Goal: Check status: Check status

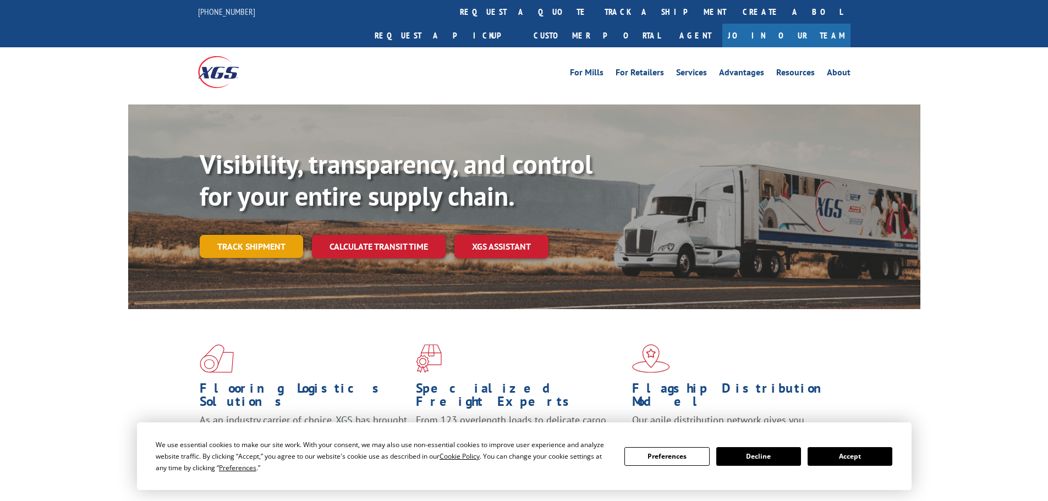
click at [235, 235] on link "Track shipment" at bounding box center [251, 246] width 103 height 23
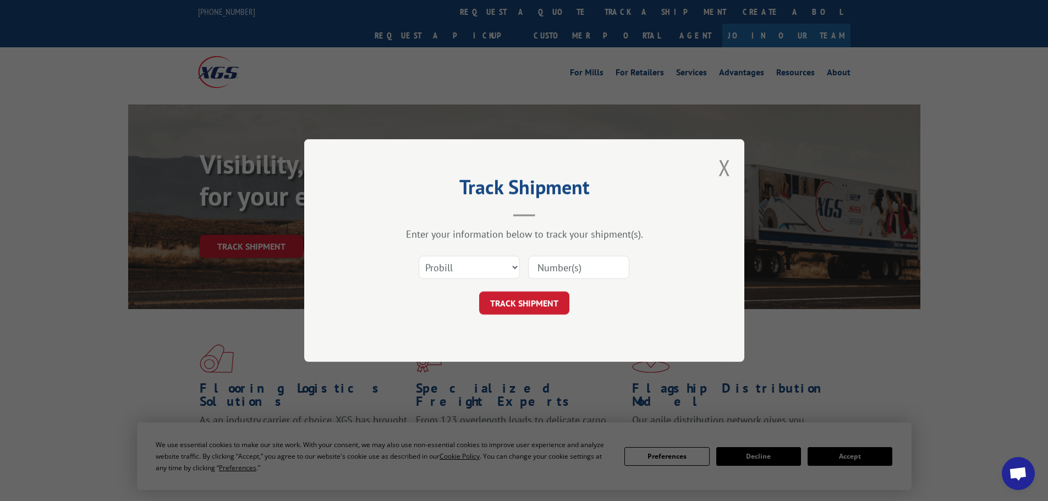
click at [546, 266] on input at bounding box center [578, 267] width 101 height 23
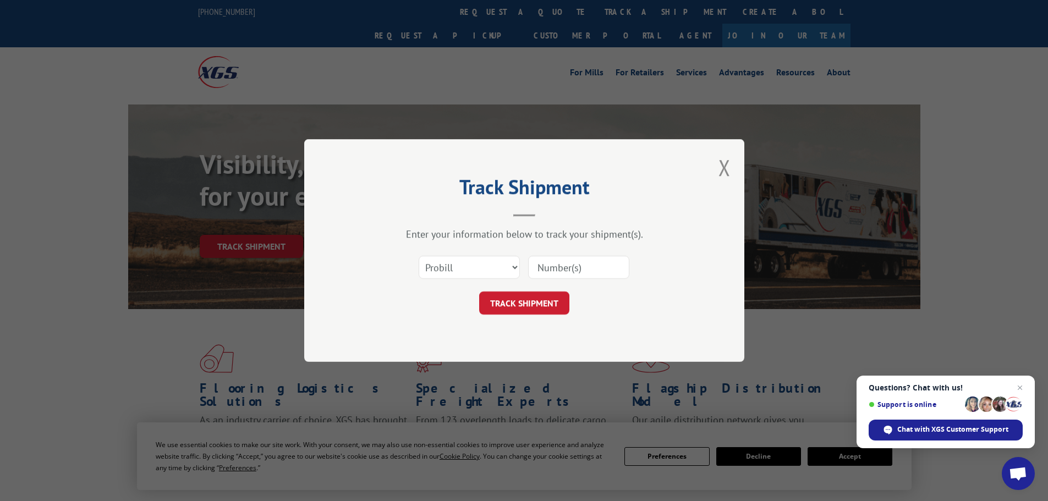
paste input "2557372"
type input "2557372"
click at [518, 304] on button "TRACK SHIPMENT" at bounding box center [524, 303] width 90 height 23
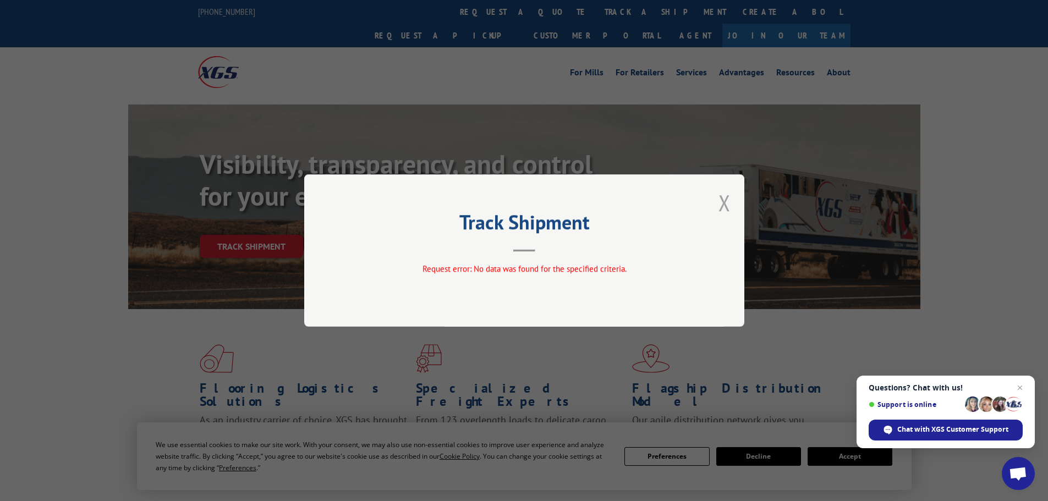
drag, startPoint x: 725, startPoint y: 204, endPoint x: 458, endPoint y: 275, distance: 276.1
click at [724, 204] on button "Close modal" at bounding box center [725, 202] width 12 height 29
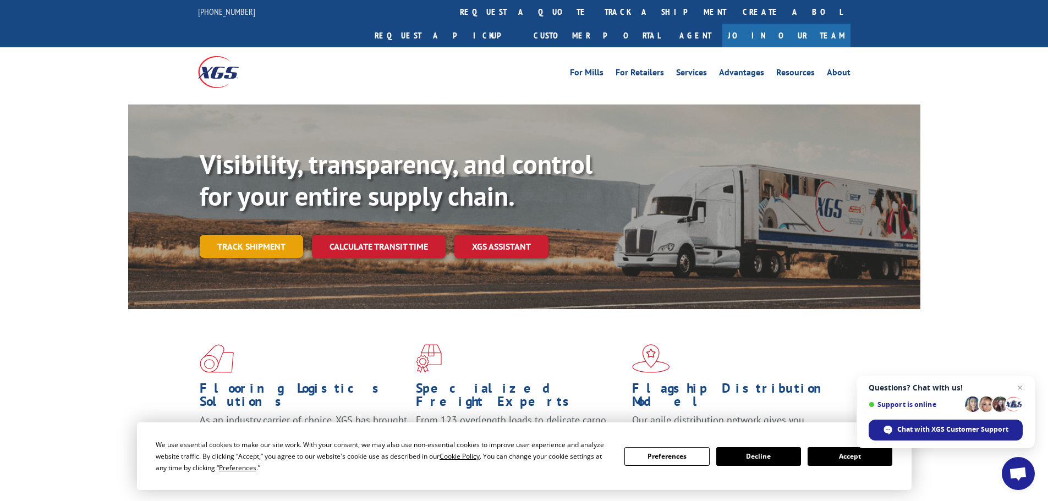
click at [249, 235] on link "Track shipment" at bounding box center [251, 246] width 103 height 23
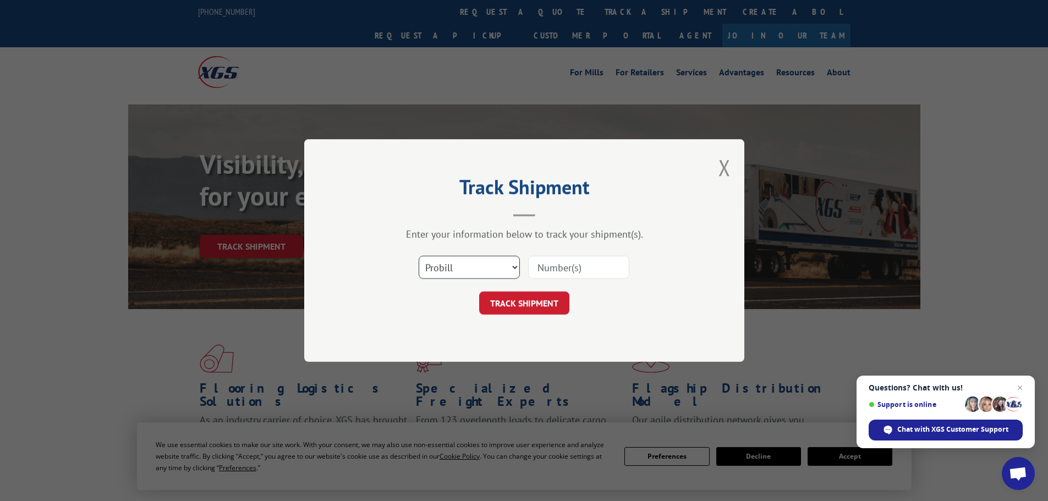
click at [440, 257] on select "Select category... Probill BOL PO" at bounding box center [469, 267] width 101 height 23
select select "bol"
click at [419, 256] on select "Select category... Probill BOL PO" at bounding box center [469, 267] width 101 height 23
click at [554, 267] on input at bounding box center [578, 267] width 101 height 23
paste input "2557372"
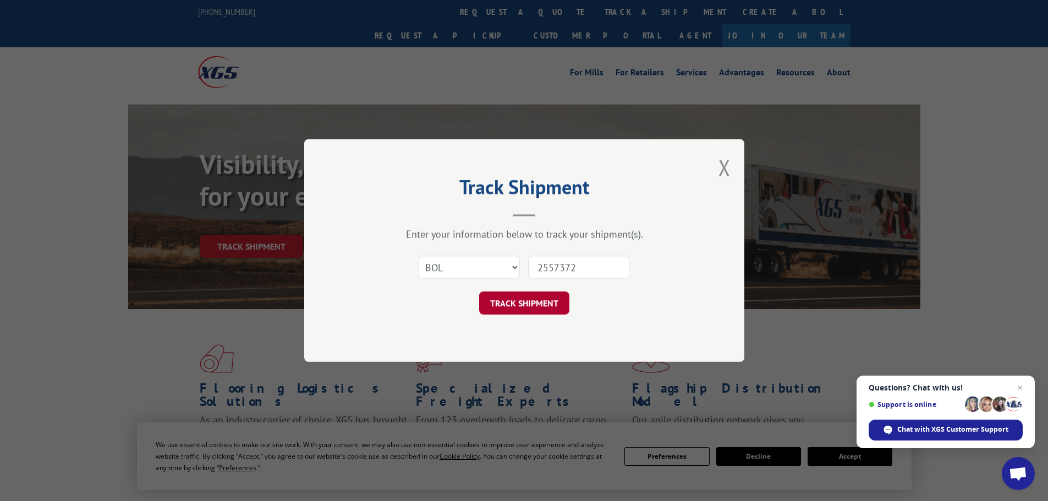
type input "2557372"
drag, startPoint x: 515, startPoint y: 303, endPoint x: 501, endPoint y: 317, distance: 20.2
click at [515, 303] on button "TRACK SHIPMENT" at bounding box center [524, 303] width 90 height 23
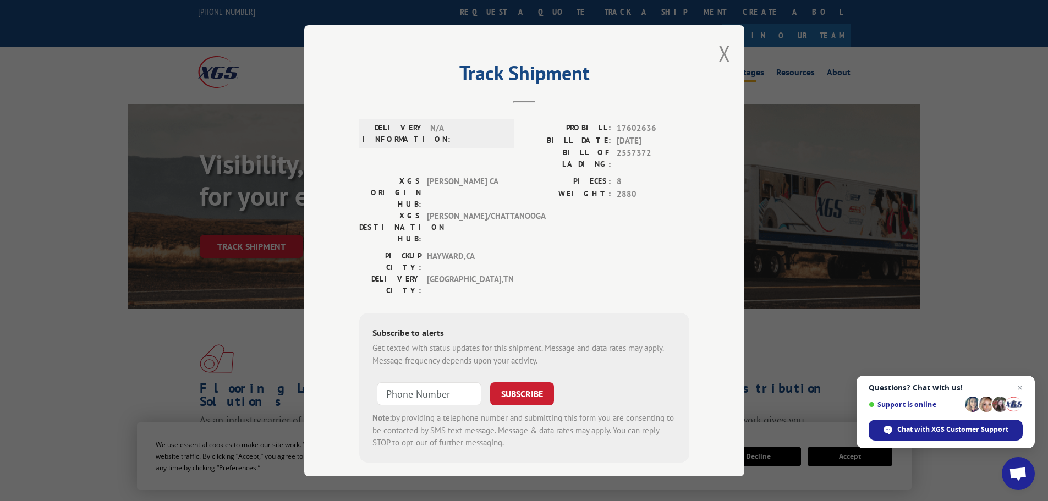
click at [719, 53] on button "Close modal" at bounding box center [725, 53] width 12 height 29
